Goal: Navigation & Orientation: Find specific page/section

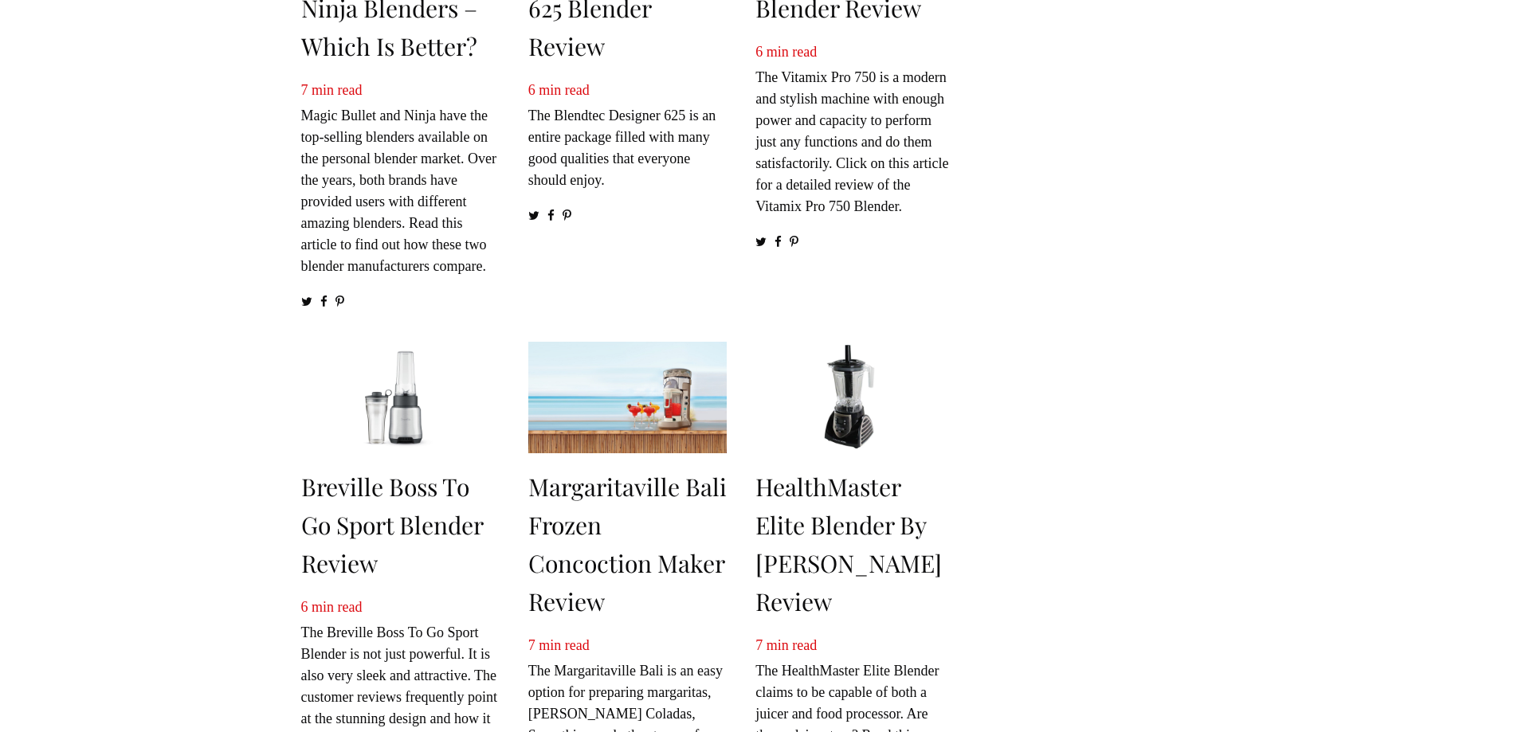
scroll to position [1807, 0]
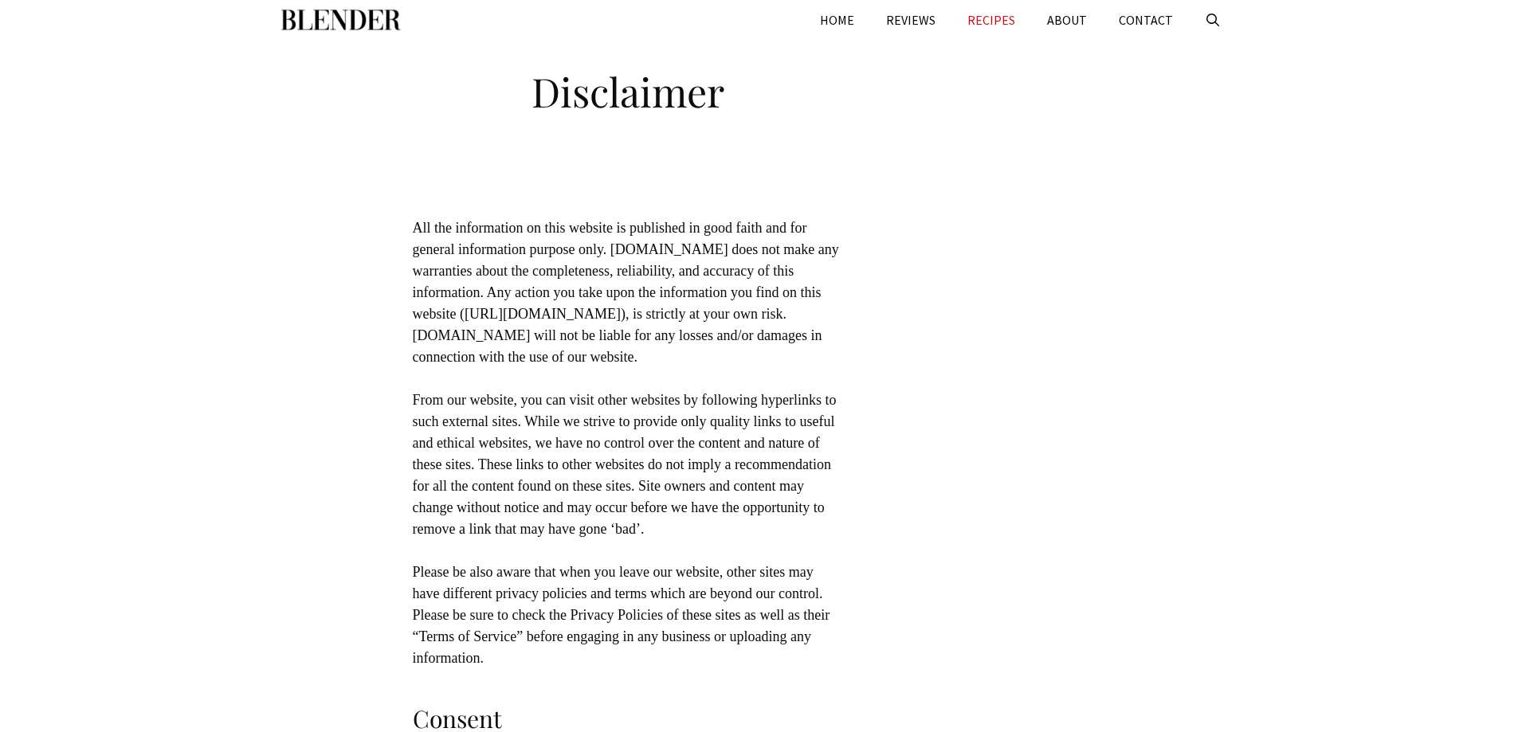
click at [973, 28] on link "RECIPES" at bounding box center [992, 20] width 80 height 40
